Goal: Find specific page/section: Find specific page/section

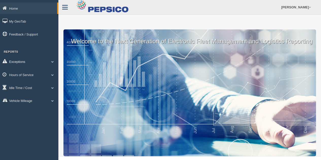
click at [22, 61] on link "Exceptions" at bounding box center [29, 61] width 58 height 11
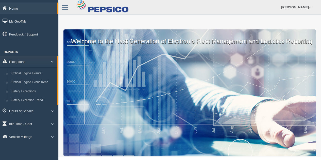
click at [21, 110] on link "Hours of Service" at bounding box center [29, 110] width 58 height 11
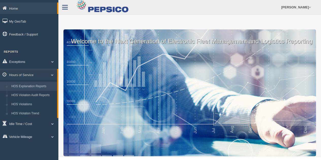
click at [30, 88] on link "HOS Explanation Reports" at bounding box center [33, 86] width 48 height 9
